Goal: Task Accomplishment & Management: Manage account settings

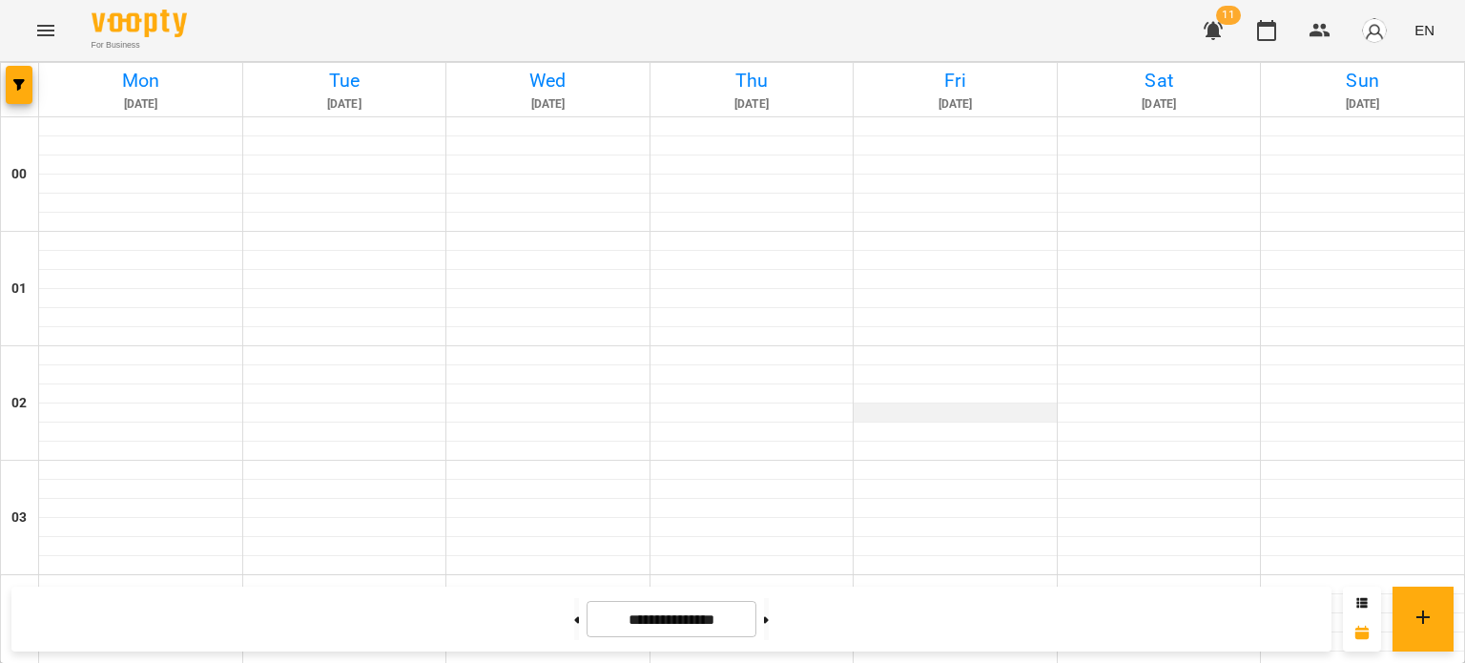
scroll to position [1661, 0]
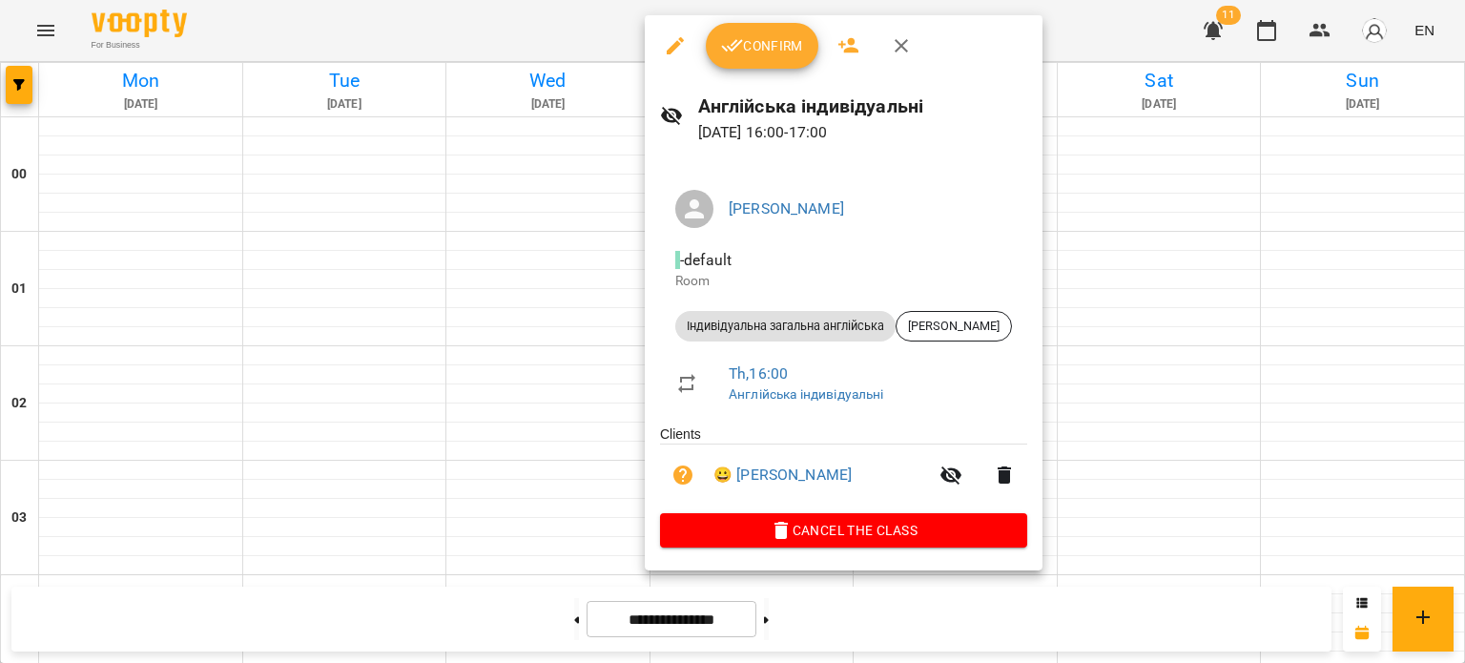
click at [742, 70] on div "Confirm" at bounding box center [844, 45] width 398 height 61
click at [744, 64] on button "Confirm" at bounding box center [762, 46] width 113 height 46
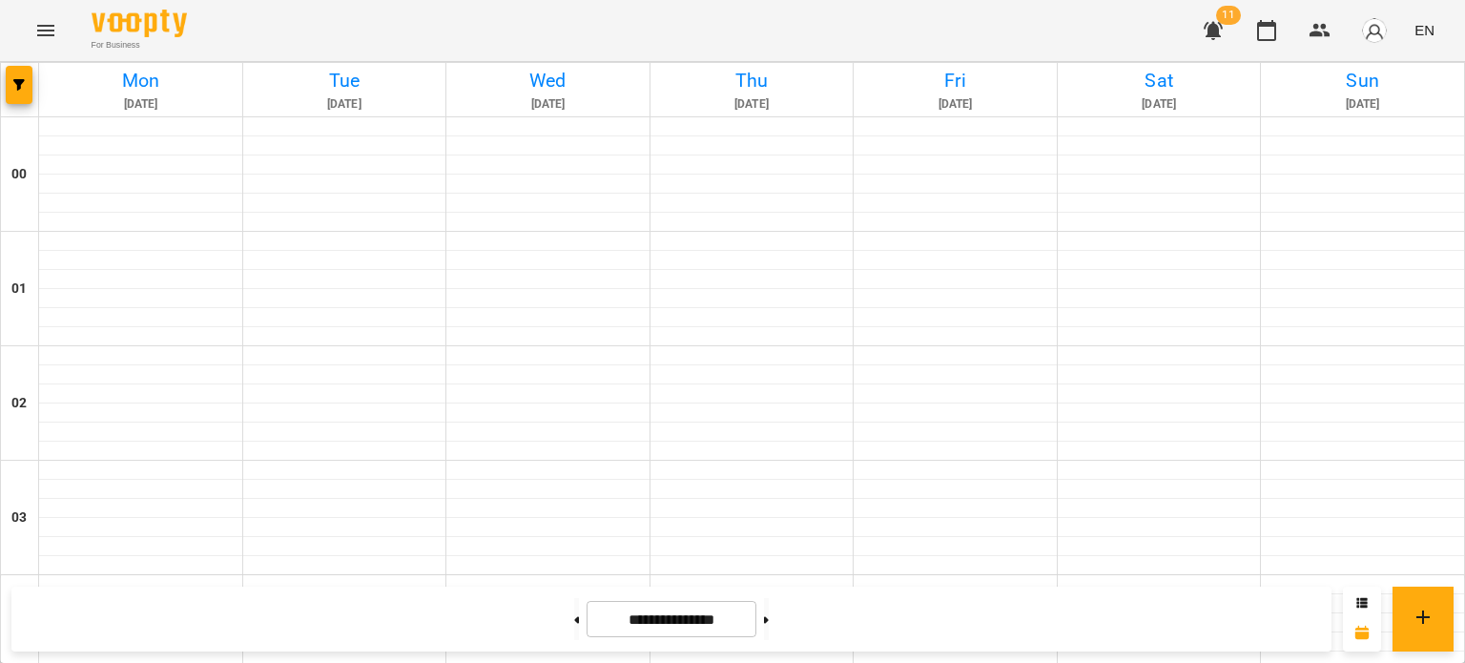
scroll to position [1793, 0]
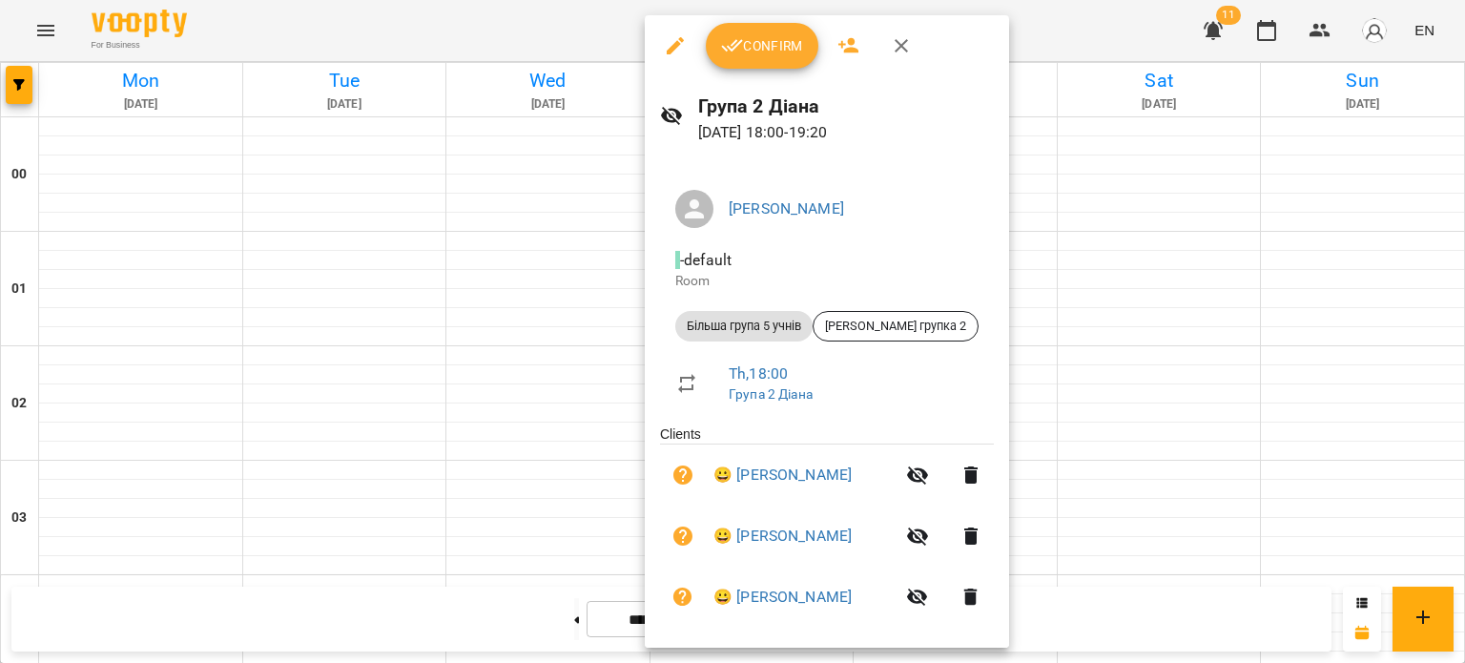
click at [774, 69] on div "Confirm" at bounding box center [827, 45] width 364 height 61
click at [721, 57] on button "Confirm" at bounding box center [762, 46] width 113 height 46
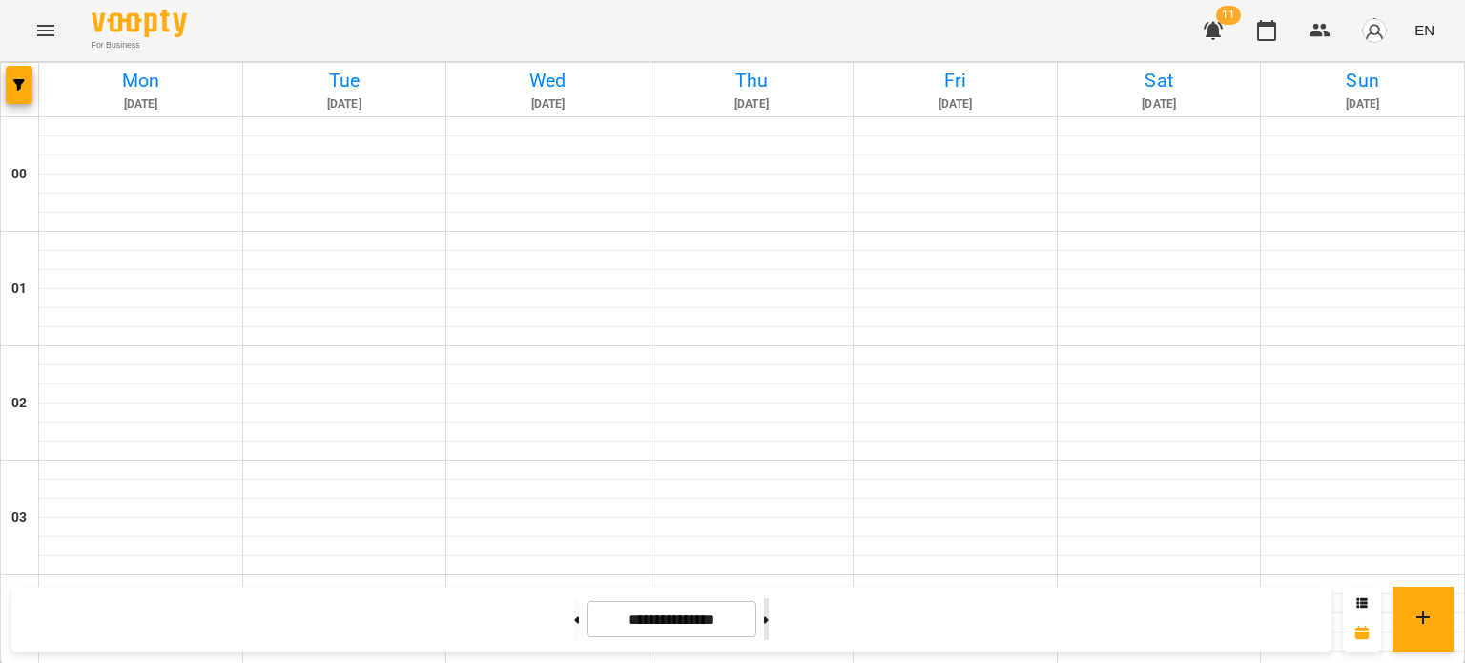
scroll to position [1269, 0]
click at [769, 617] on icon at bounding box center [766, 620] width 5 height 8
type input "**********"
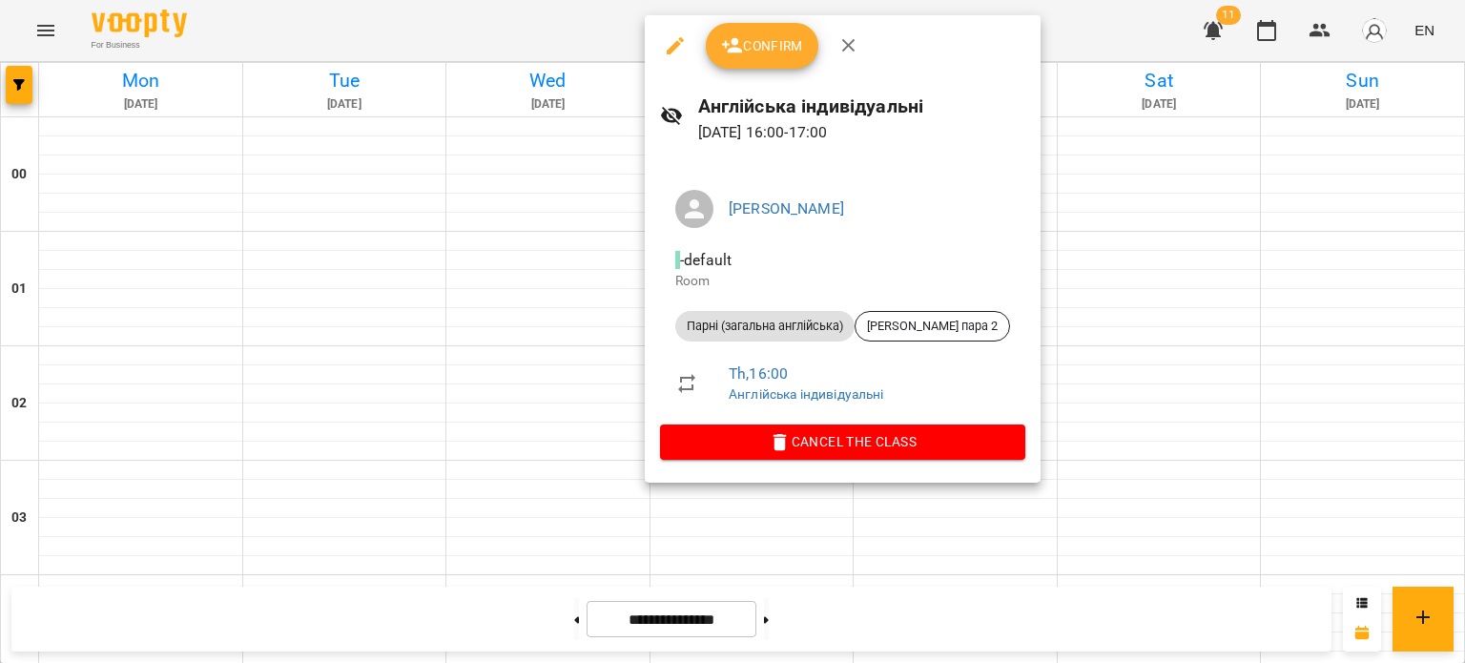
click at [809, 45] on button "Confirm" at bounding box center [762, 46] width 113 height 46
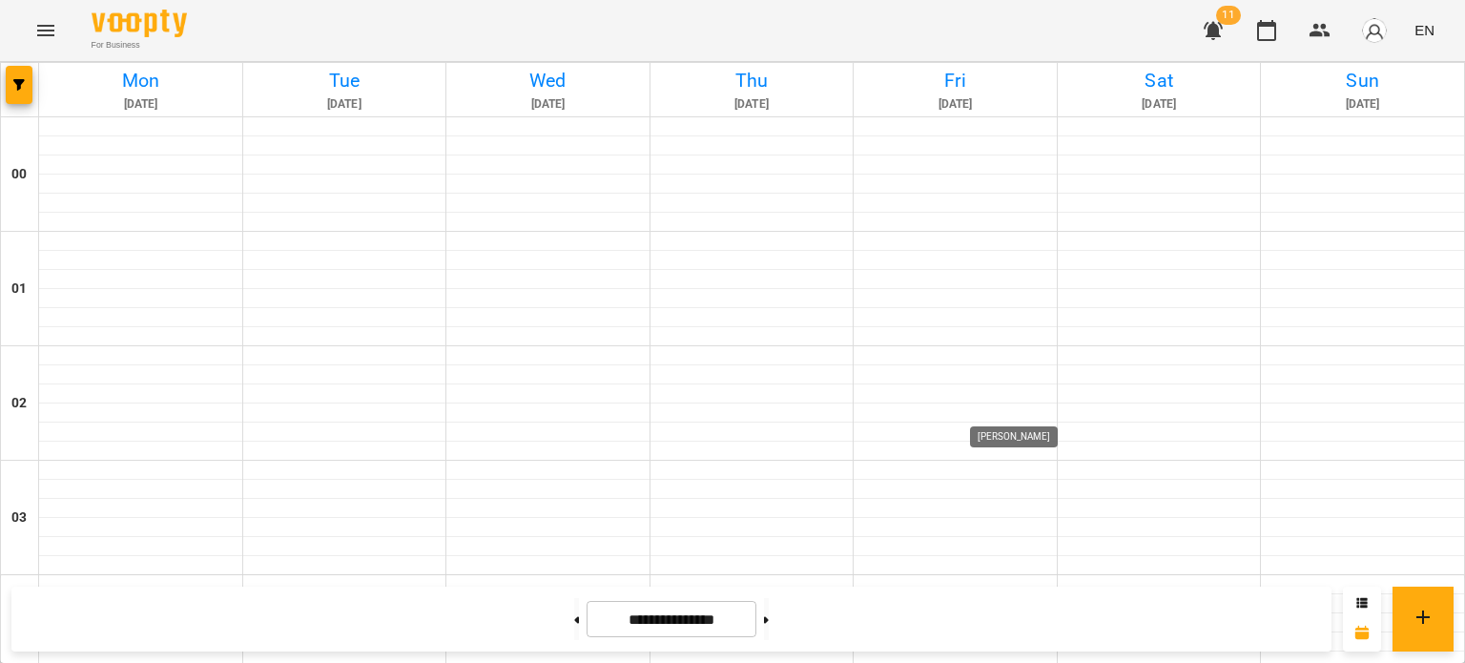
scroll to position [1685, 0]
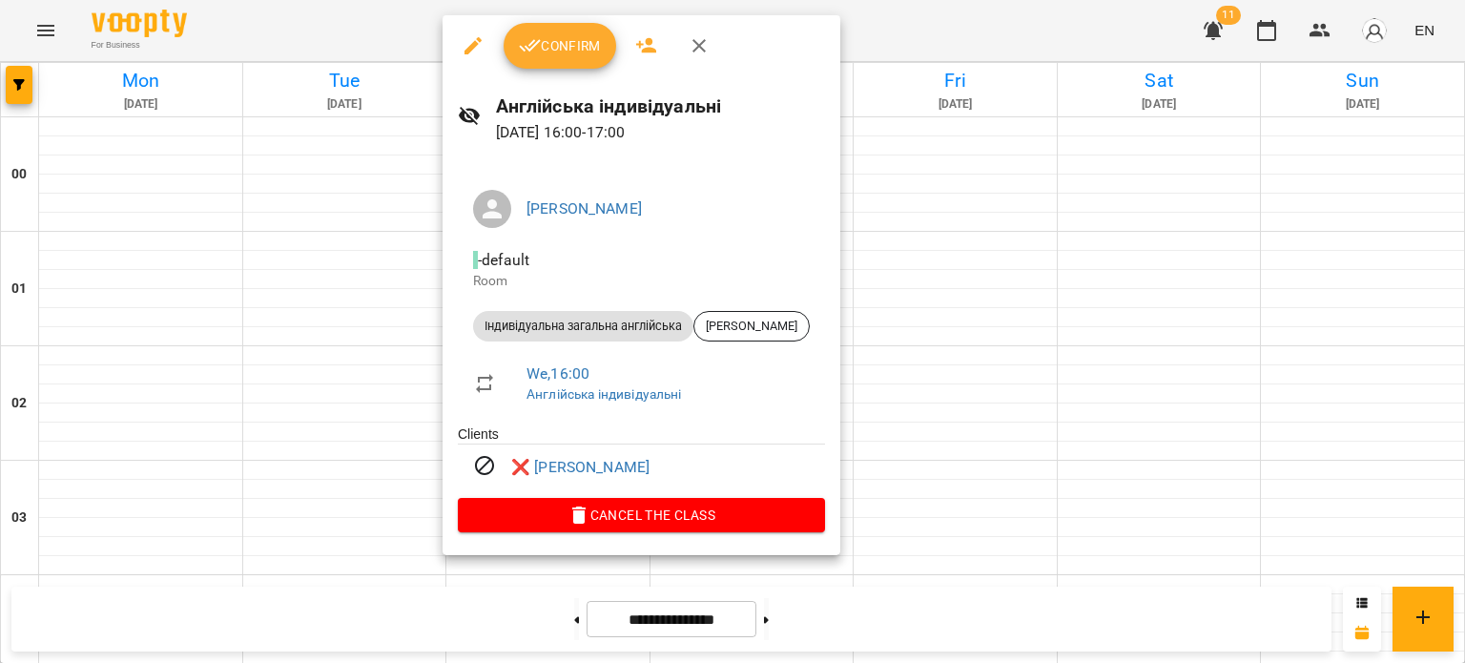
click at [702, 40] on icon "button" at bounding box center [699, 45] width 23 height 23
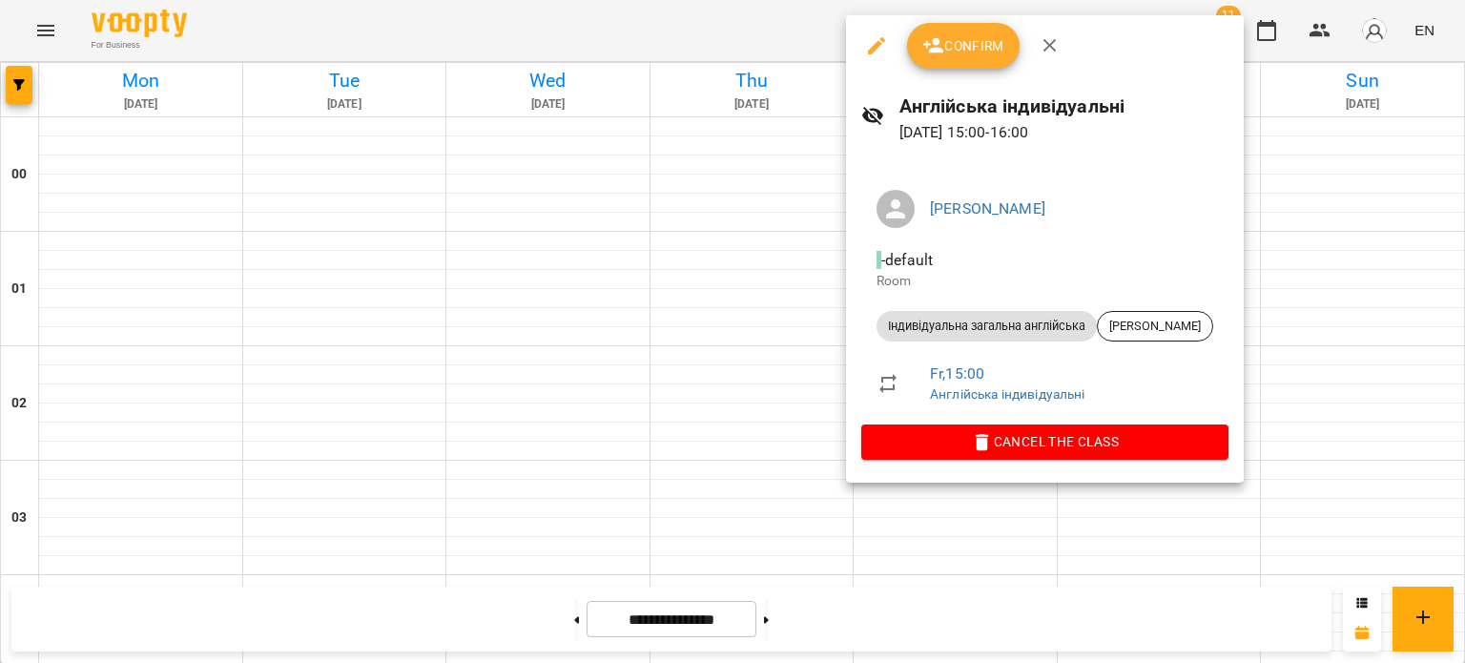
click at [1045, 30] on button "button" at bounding box center [1050, 46] width 46 height 46
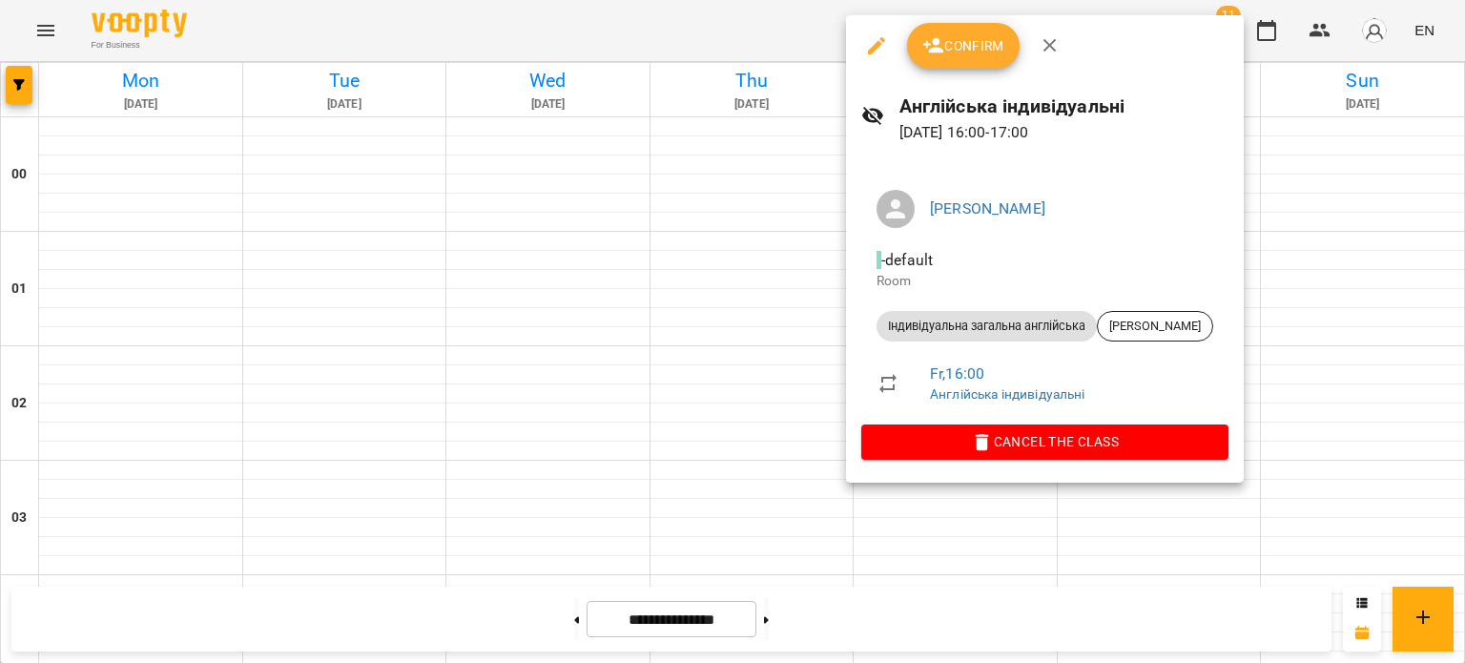
click at [1051, 48] on icon "button" at bounding box center [1049, 45] width 13 height 13
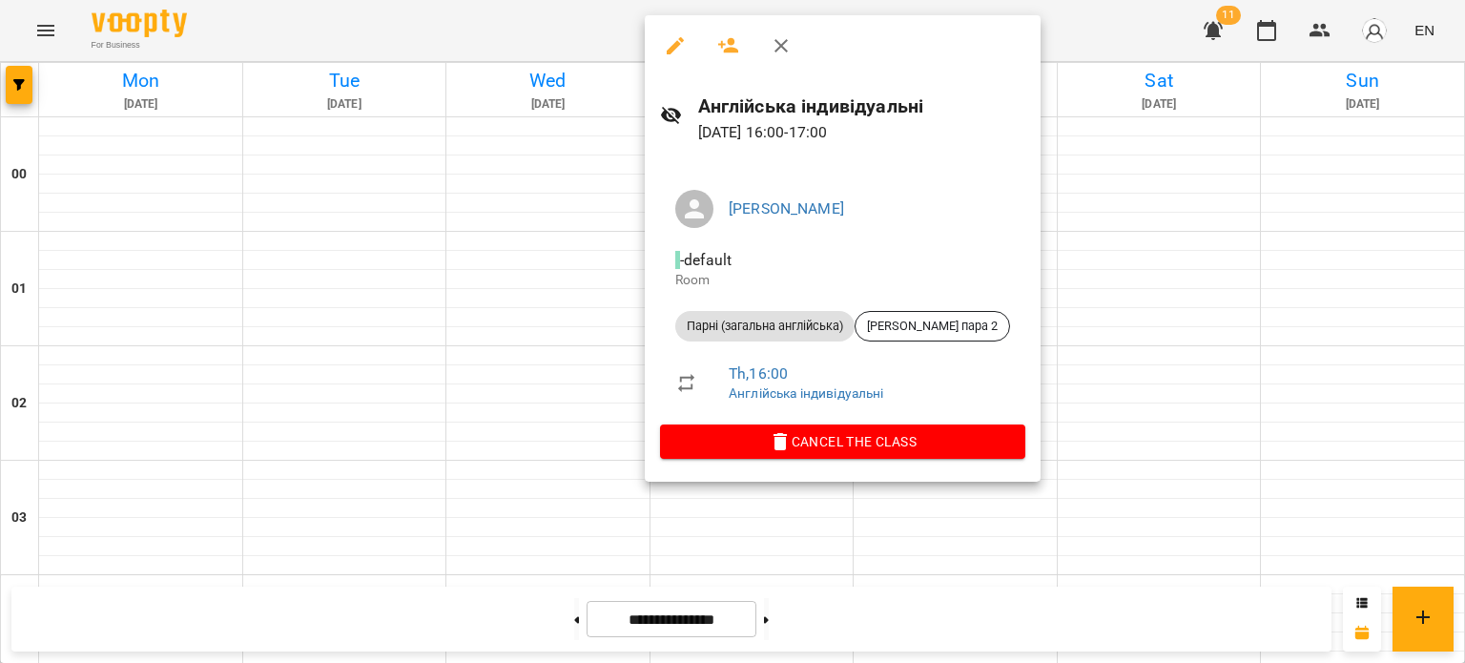
click at [782, 51] on icon "button" at bounding box center [781, 45] width 23 height 23
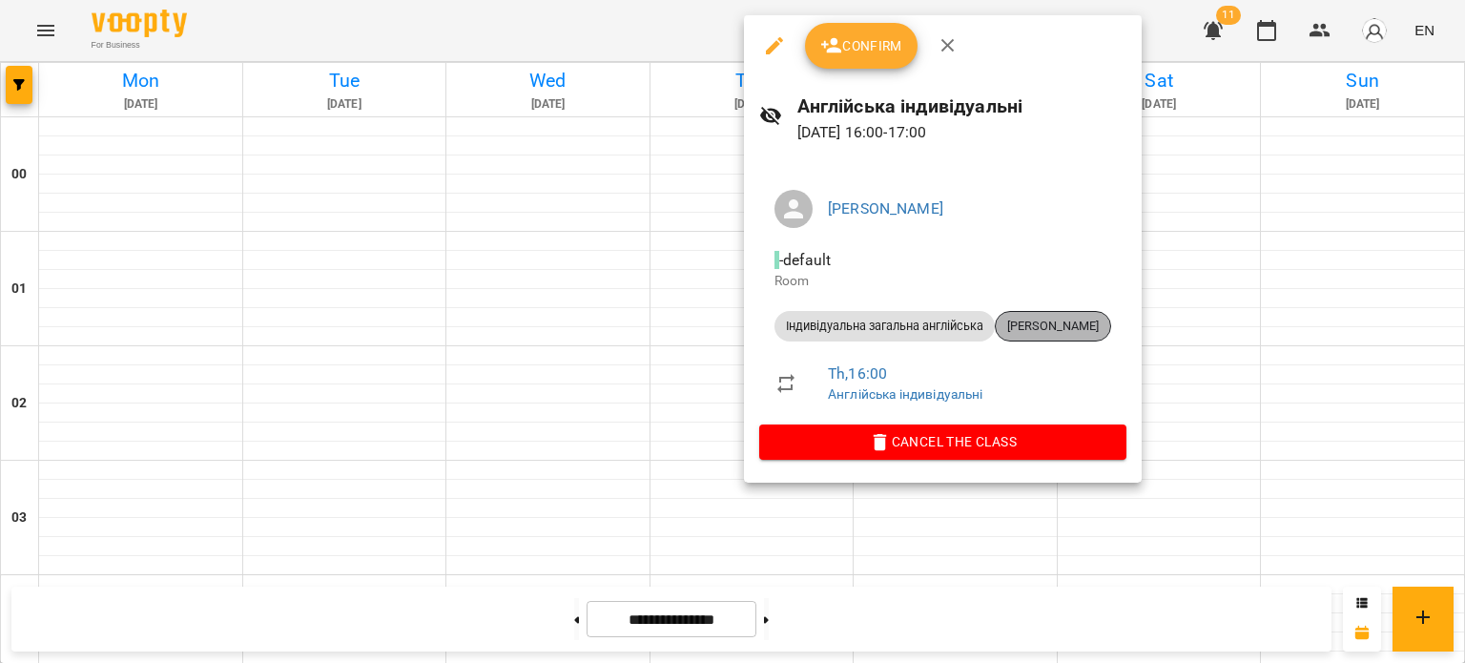
click at [1058, 330] on span "[PERSON_NAME]" at bounding box center [1053, 326] width 114 height 17
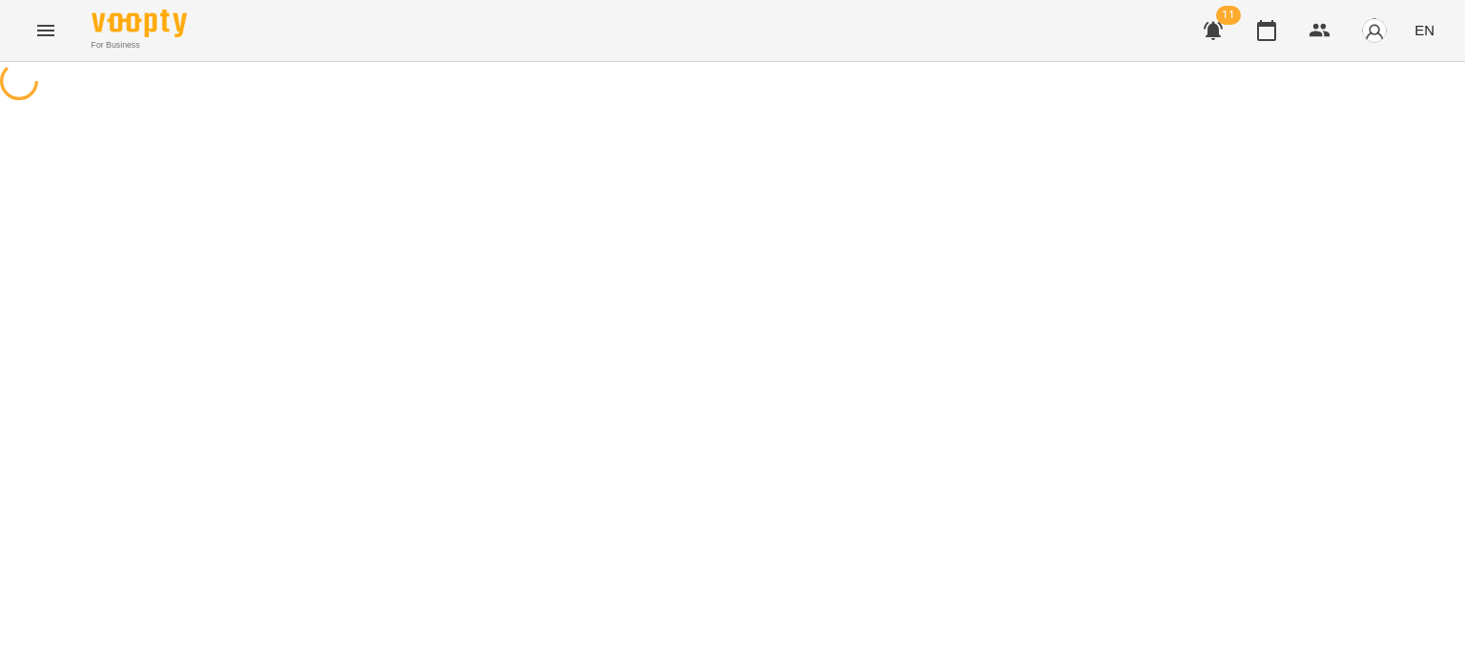
drag, startPoint x: 580, startPoint y: 281, endPoint x: 723, endPoint y: 335, distance: 152.7
click at [723, 105] on div at bounding box center [732, 83] width 1465 height 43
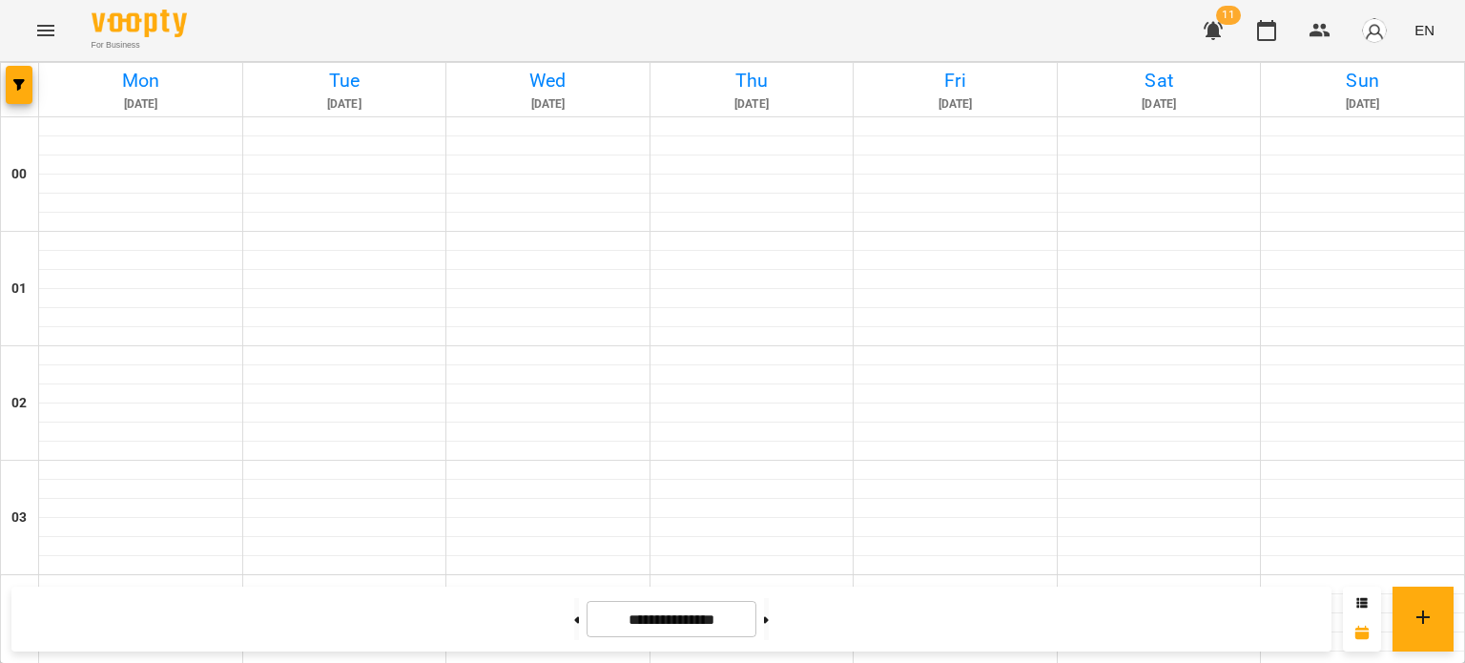
scroll to position [2171, 0]
